Goal: Task Accomplishment & Management: Use online tool/utility

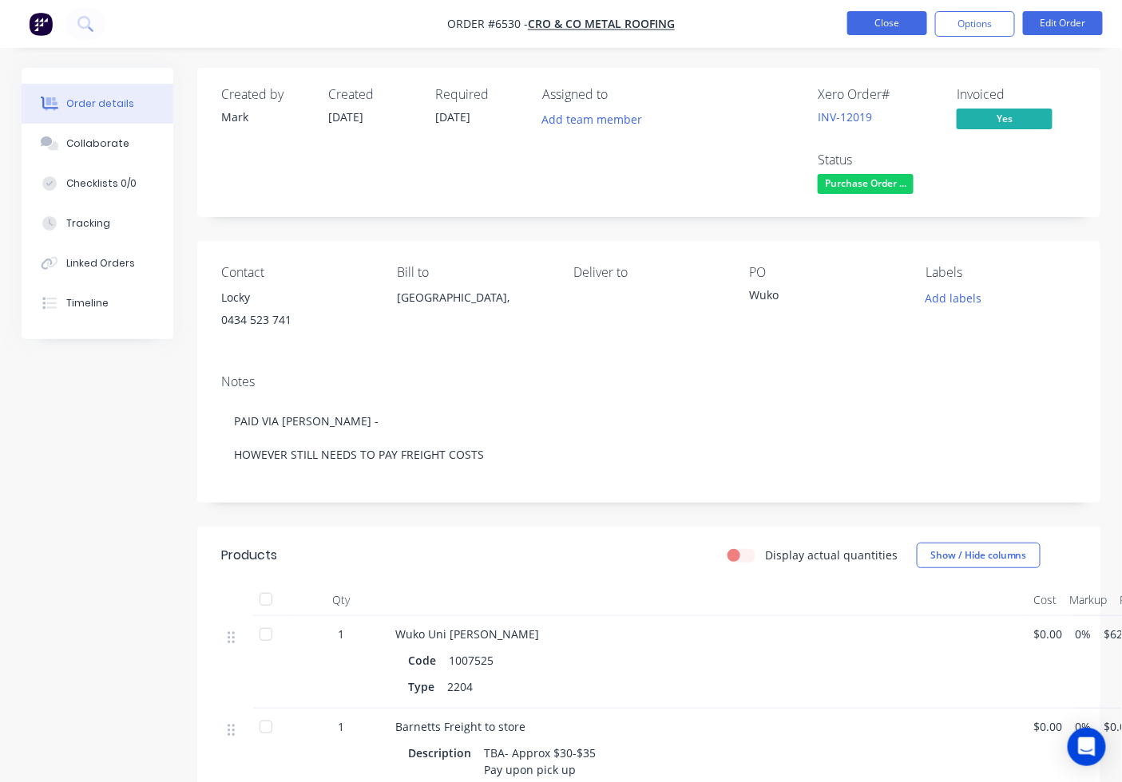
click at [855, 26] on button "Close" at bounding box center [887, 23] width 80 height 24
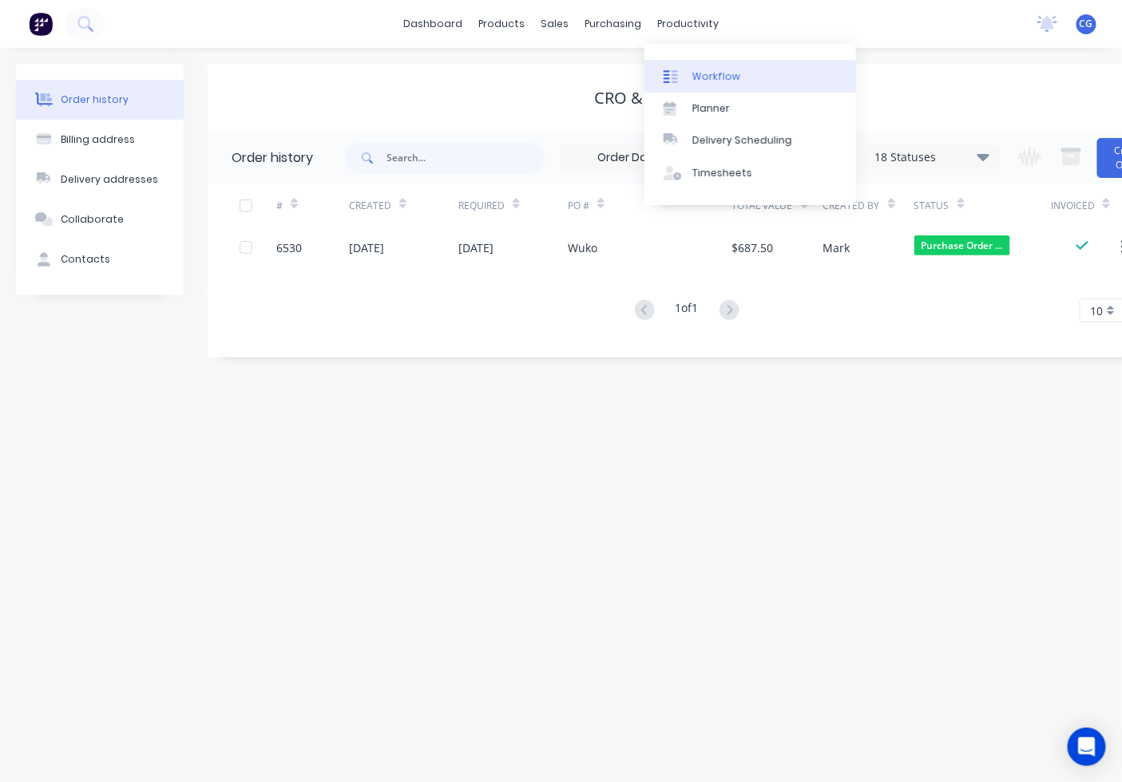
click at [659, 65] on link "Workflow" at bounding box center [750, 76] width 212 height 32
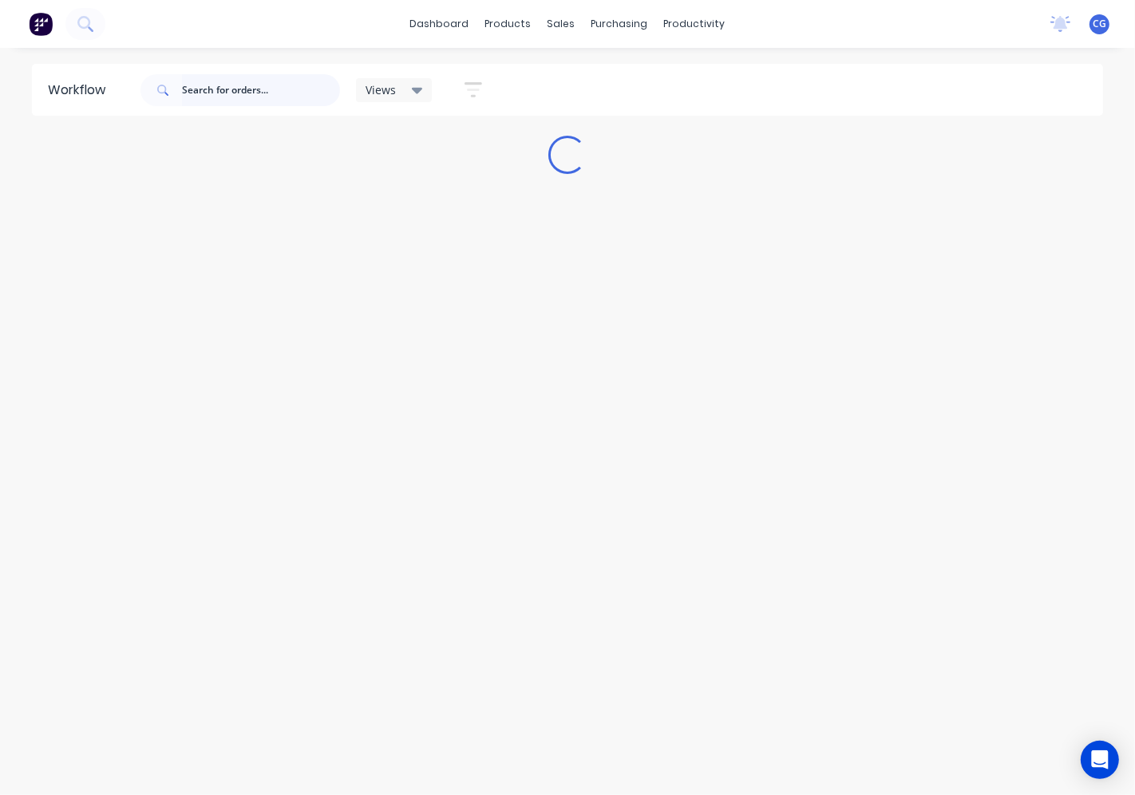
click at [236, 89] on input "text" at bounding box center [261, 90] width 158 height 32
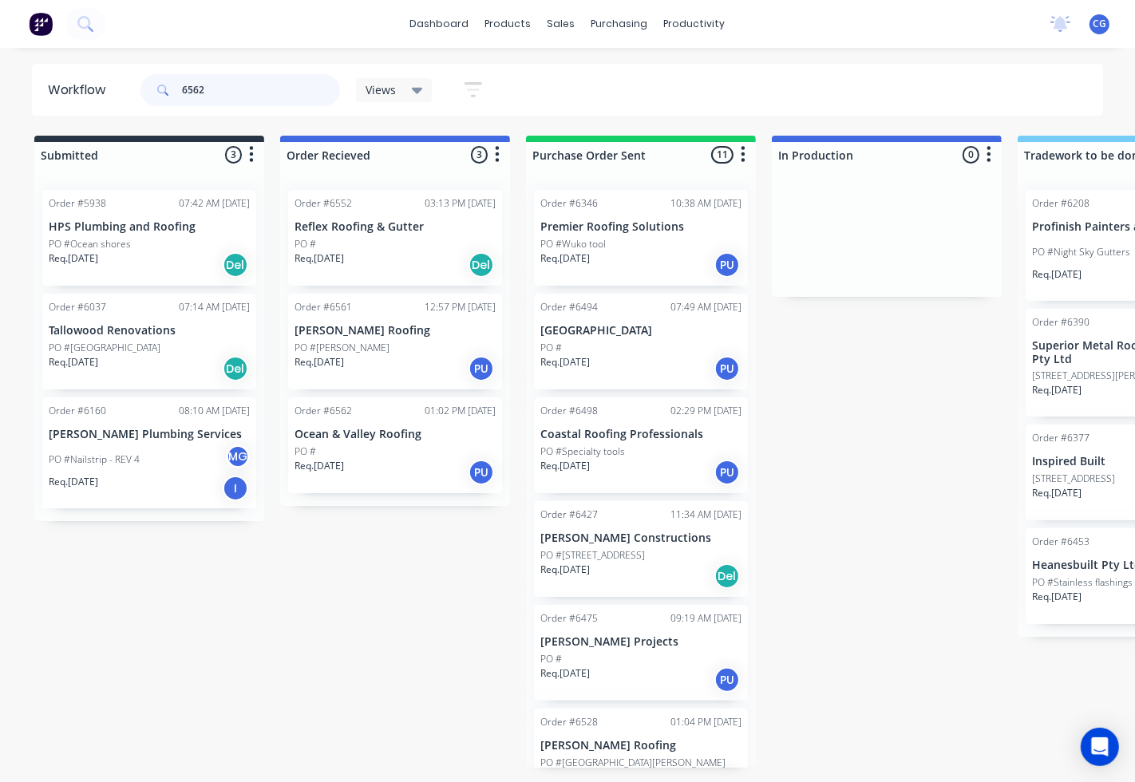
type input "6562"
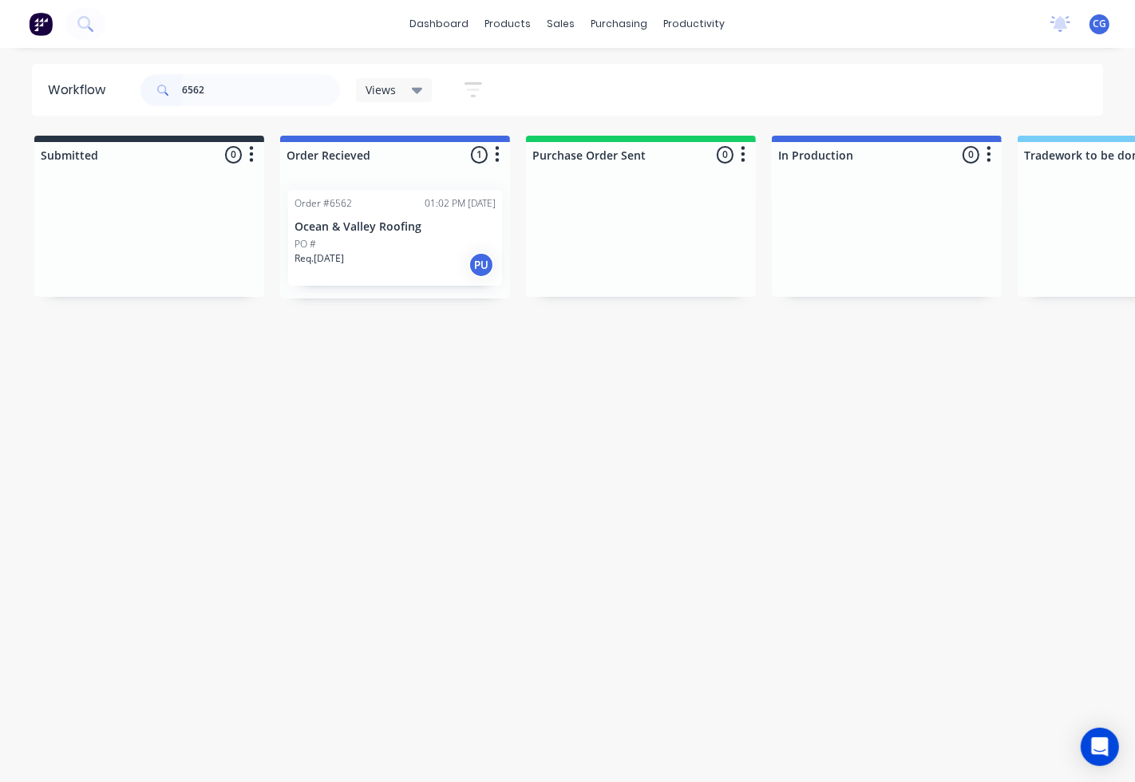
click at [345, 220] on p "Ocean & Valley Roofing" at bounding box center [395, 227] width 201 height 14
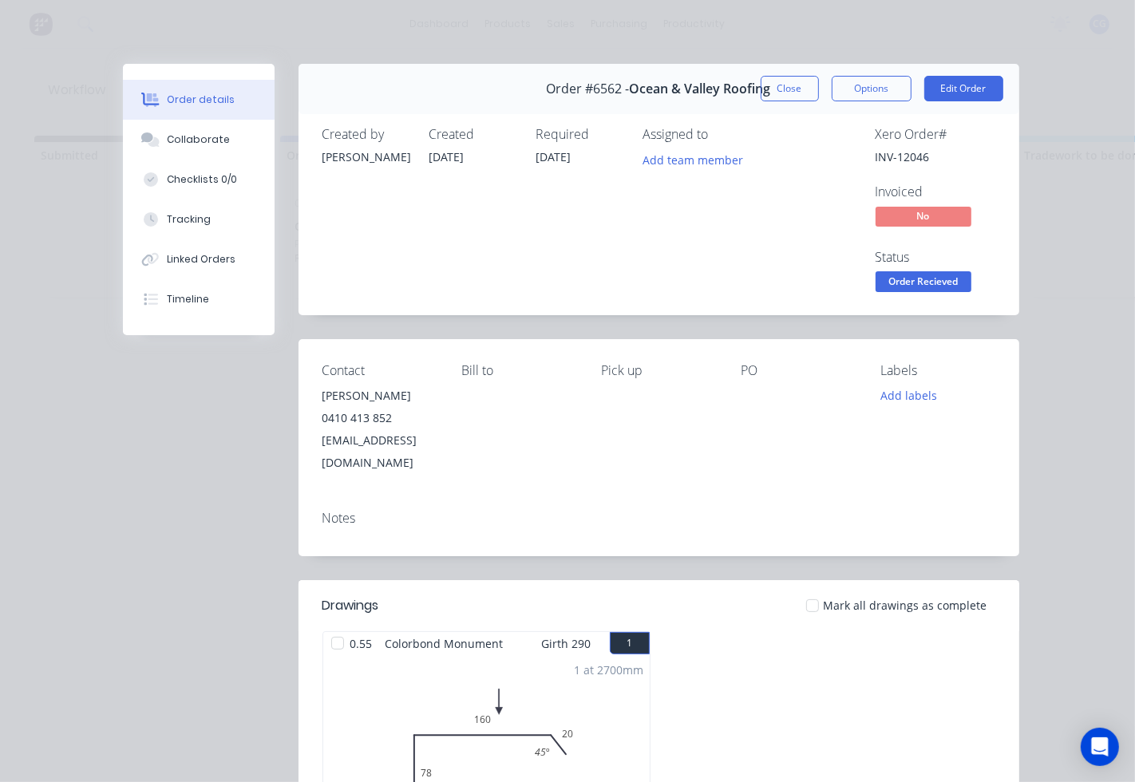
click at [802, 590] on div at bounding box center [813, 606] width 32 height 32
click at [902, 283] on span "Order Recieved" at bounding box center [924, 281] width 96 height 20
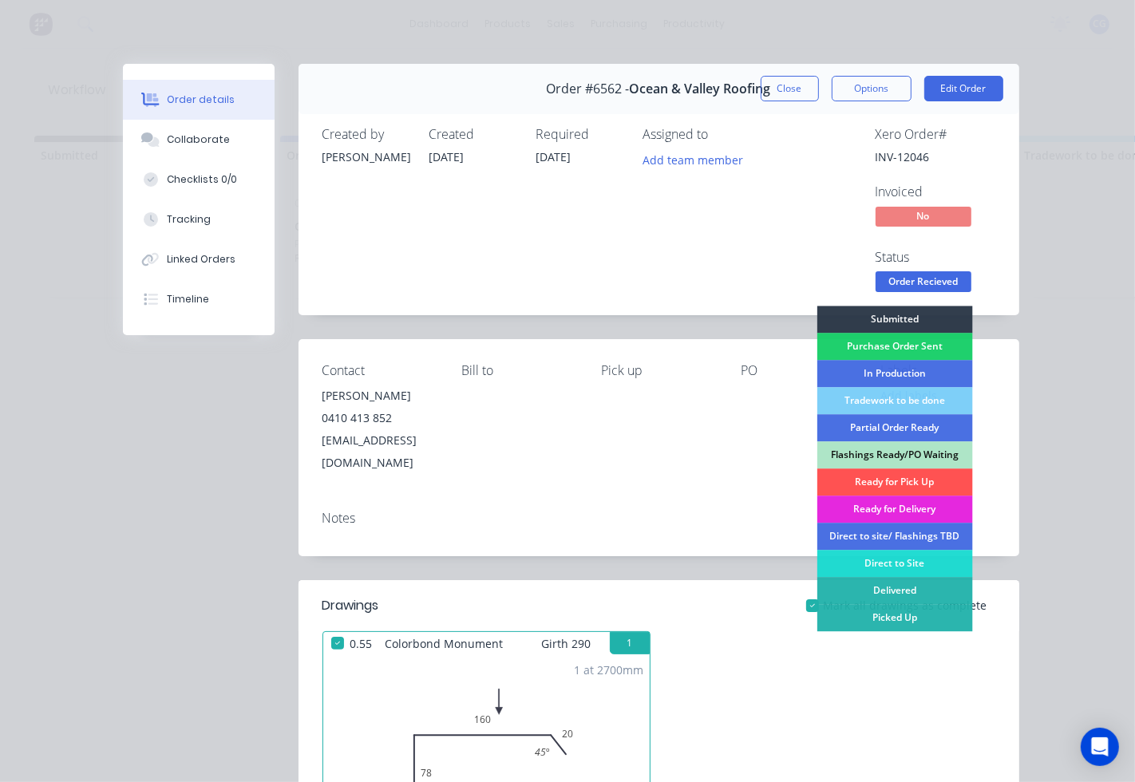
click at [865, 477] on div "Ready for Pick Up" at bounding box center [895, 482] width 156 height 27
